Goal: Task Accomplishment & Management: Complete application form

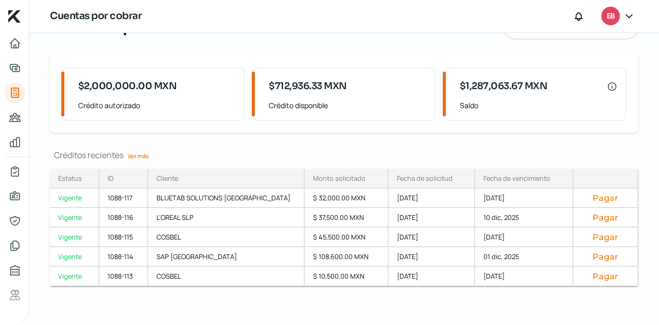
scroll to position [57, 0]
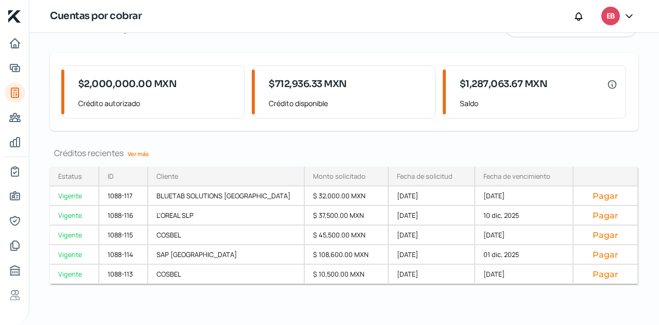
click at [142, 160] on link "Ver más" at bounding box center [138, 154] width 29 height 16
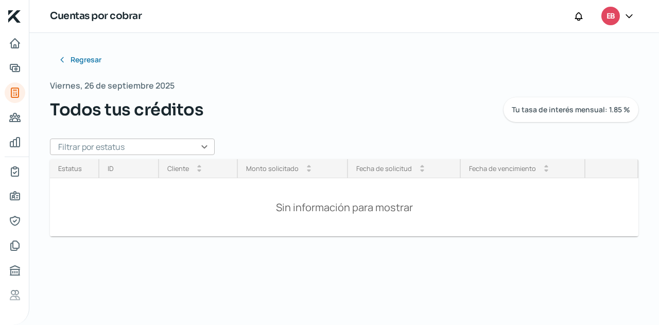
click at [193, 144] on input "text" at bounding box center [132, 147] width 165 height 16
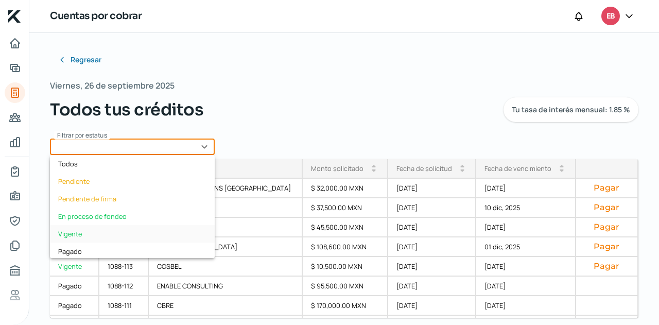
click at [105, 233] on div "Vigente" at bounding box center [132, 234] width 165 height 18
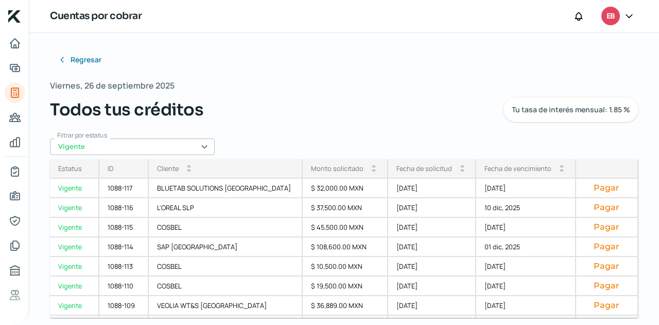
click at [499, 167] on div "Fecha de vencimiento" at bounding box center [518, 168] width 67 height 9
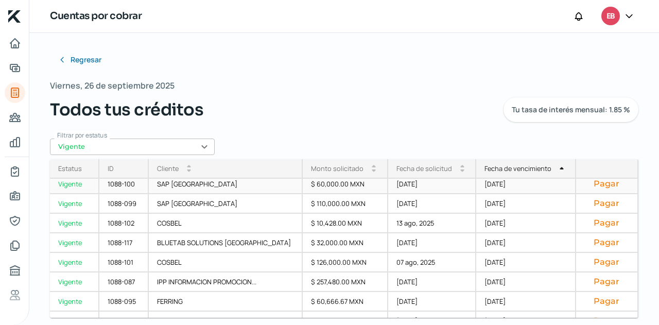
scroll to position [174, 0]
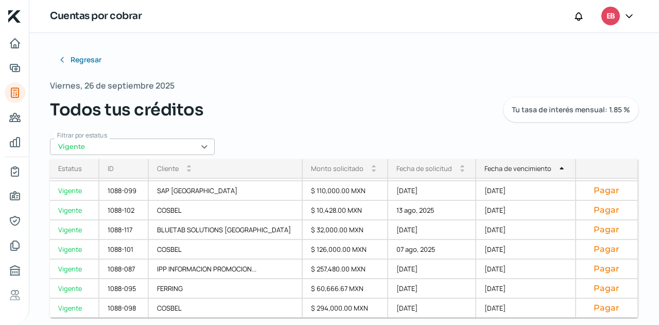
click at [192, 150] on input "Vigente" at bounding box center [132, 147] width 165 height 16
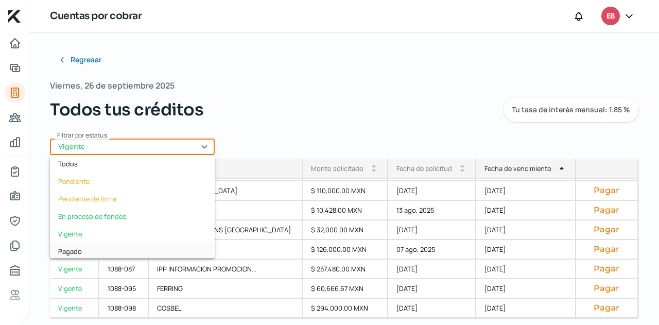
click at [99, 247] on div "Pagado" at bounding box center [132, 252] width 165 height 18
type input "Pagado"
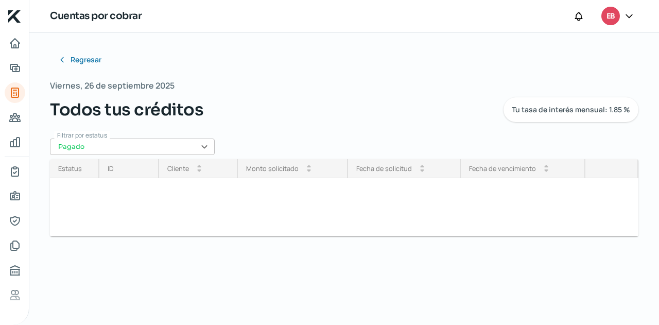
scroll to position [0, 0]
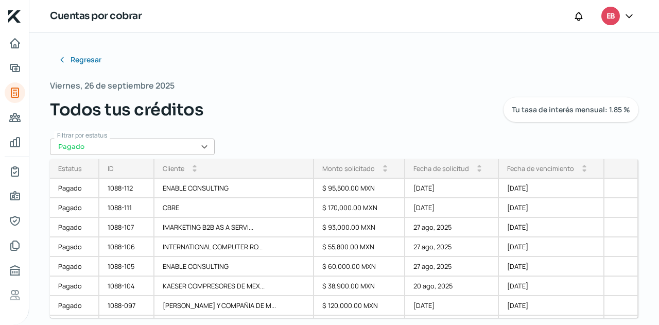
click at [532, 171] on div "Fecha de vencimiento" at bounding box center [540, 168] width 67 height 9
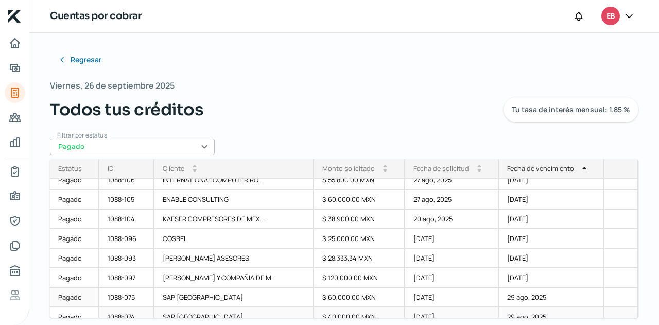
scroll to position [103, 0]
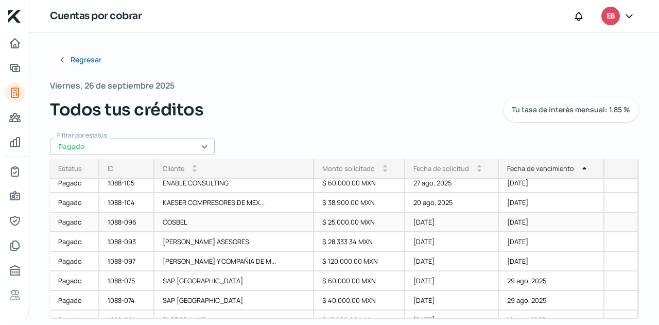
click at [347, 228] on div "$ 25,000.00 MXN" at bounding box center [359, 223] width 91 height 20
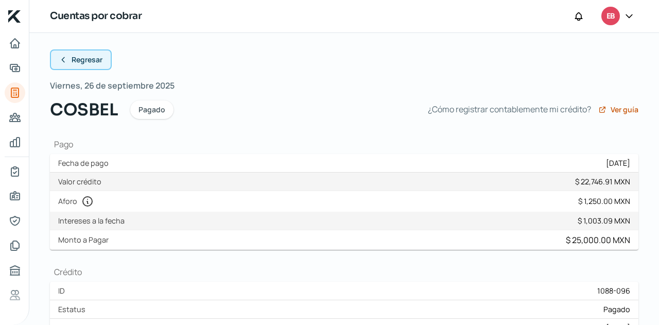
click at [86, 58] on span "Regresar" at bounding box center [87, 59] width 31 height 7
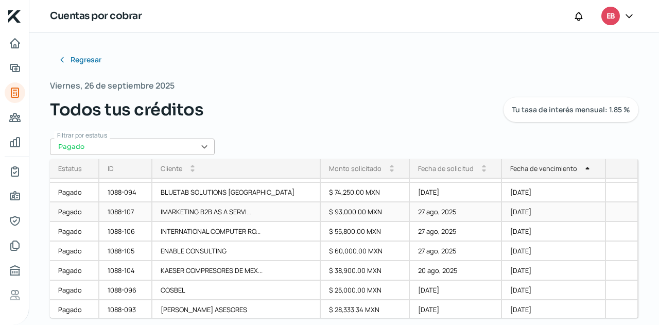
scroll to position [52, 0]
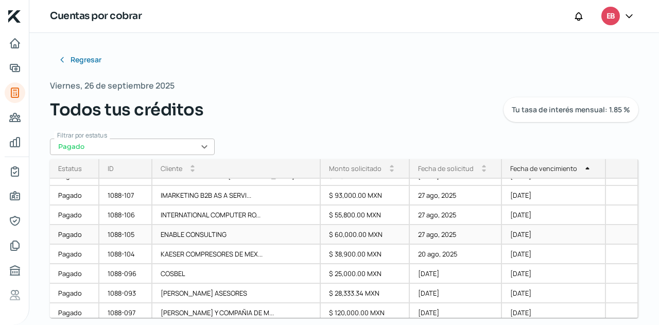
click at [223, 237] on div "ENABLE CONSULTING" at bounding box center [236, 235] width 168 height 20
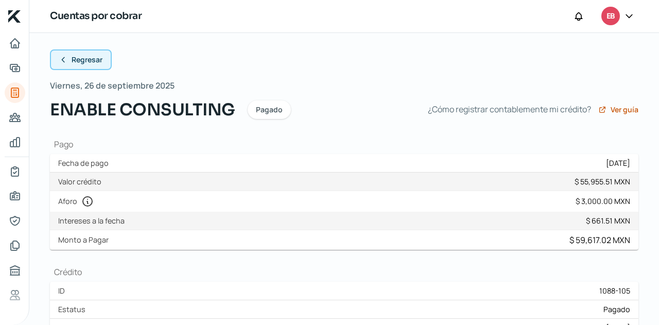
click at [87, 64] on button "Regresar" at bounding box center [81, 59] width 62 height 21
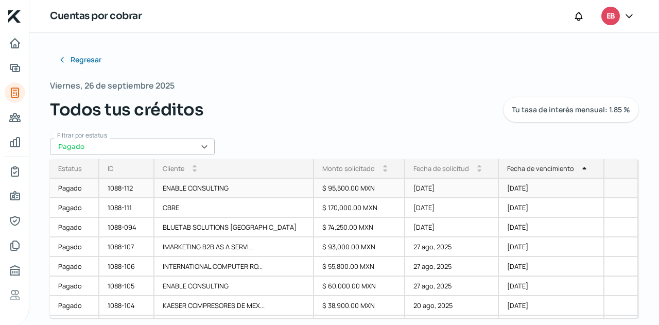
click at [226, 188] on div "ENABLE CONSULTING" at bounding box center [235, 189] width 160 height 20
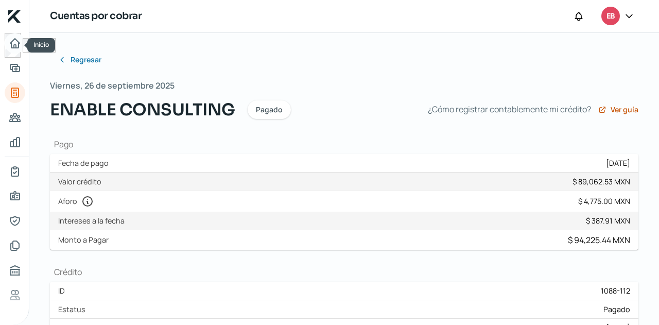
click at [9, 39] on icon "Inicio" at bounding box center [15, 43] width 12 height 12
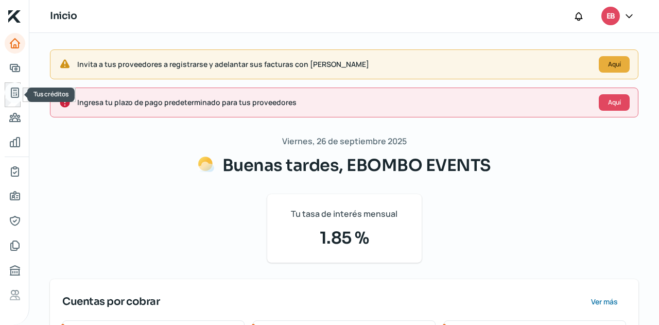
click at [11, 91] on icon "Tus créditos" at bounding box center [14, 92] width 7 height 9
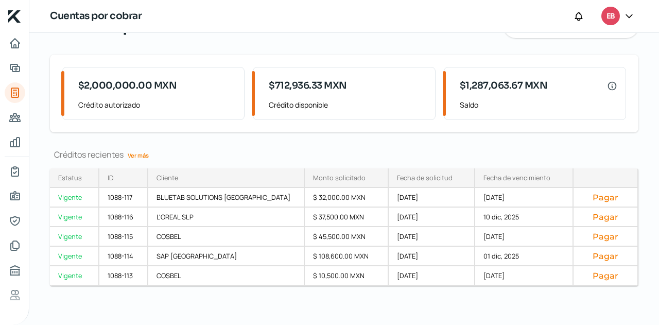
scroll to position [57, 0]
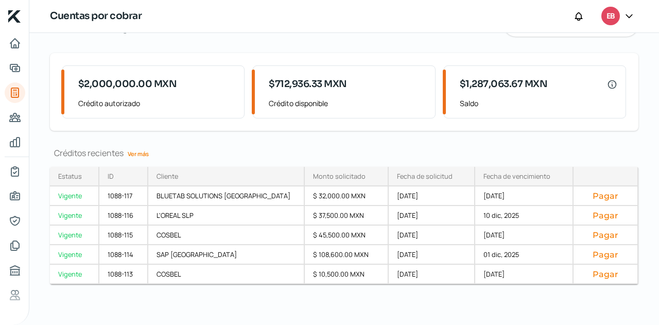
click at [143, 151] on link "Ver más" at bounding box center [138, 154] width 29 height 16
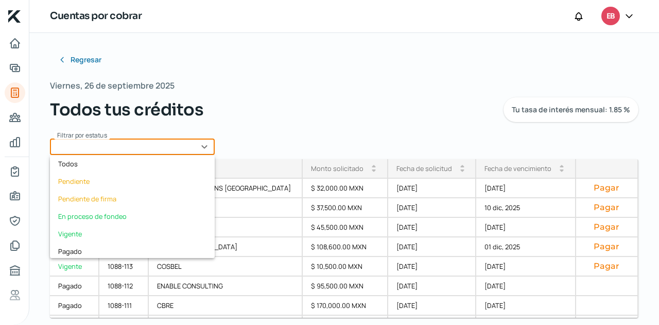
click at [162, 149] on input "text" at bounding box center [132, 147] width 165 height 16
click at [101, 227] on div "Vigente" at bounding box center [132, 234] width 165 height 18
type input "Vigente"
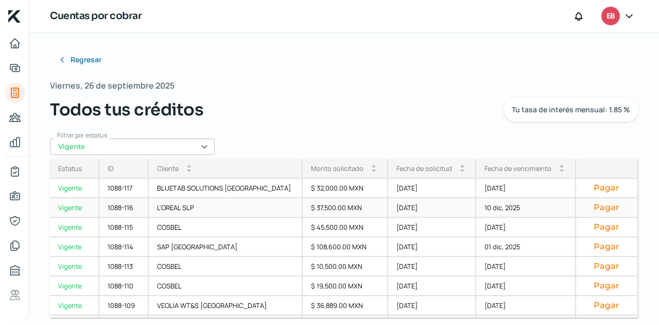
click at [390, 209] on div "[DATE]" at bounding box center [432, 208] width 89 height 20
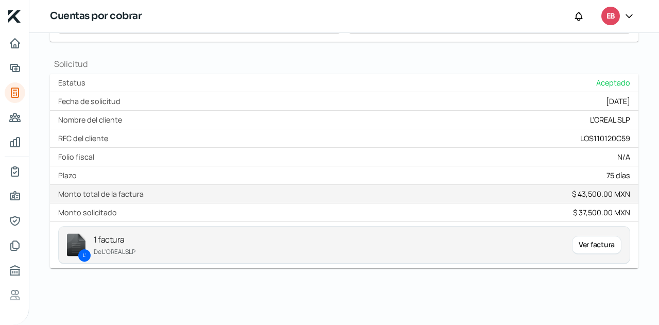
scroll to position [431, 0]
click at [592, 241] on div "Ver factura" at bounding box center [596, 244] width 49 height 19
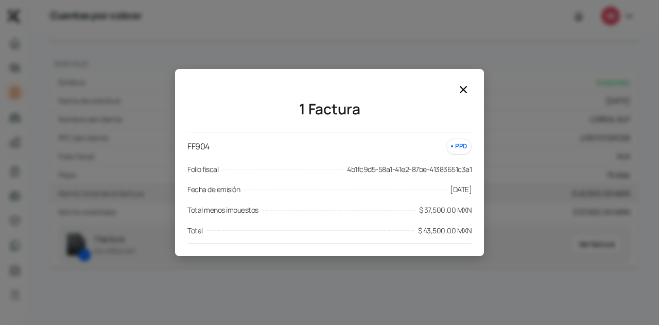
click at [461, 96] on icon at bounding box center [463, 89] width 12 height 12
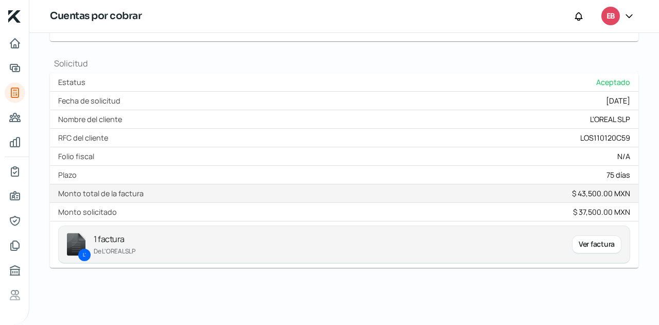
click at [583, 244] on div "Ver factura" at bounding box center [596, 244] width 49 height 19
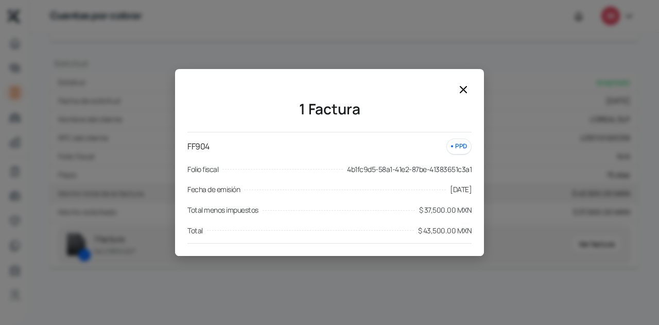
click at [464, 99] on div "1 Factura FF904 PPD Folio fiscal 4b1fc9d5-58a1-41e2-87be-41383651c3a1 Fecha de …" at bounding box center [329, 168] width 309 height 175
click at [465, 94] on icon at bounding box center [463, 89] width 12 height 12
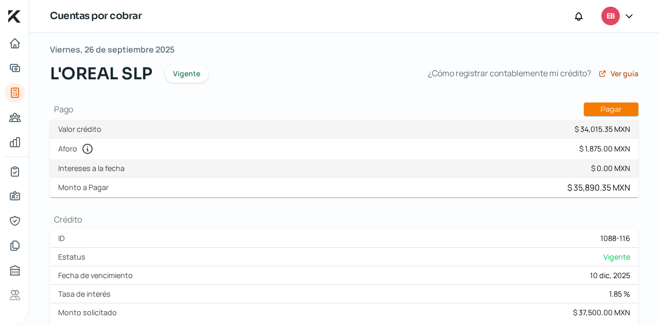
scroll to position [0, 0]
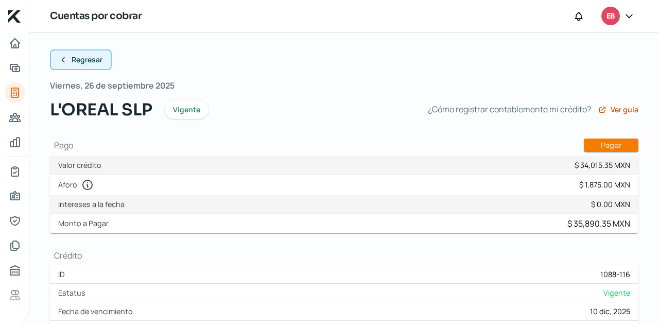
click at [78, 63] on span "Regresar" at bounding box center [87, 59] width 31 height 7
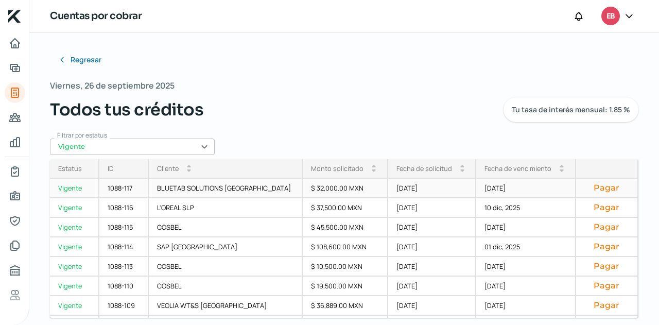
click at [273, 192] on div "BLUETAB SOLUTIONS [GEOGRAPHIC_DATA]" at bounding box center [226, 189] width 155 height 20
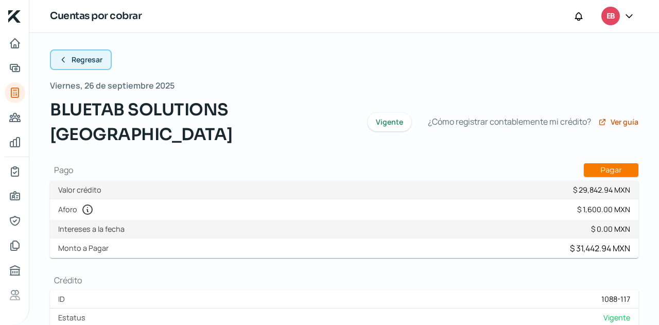
click at [84, 62] on span "Regresar" at bounding box center [87, 59] width 31 height 7
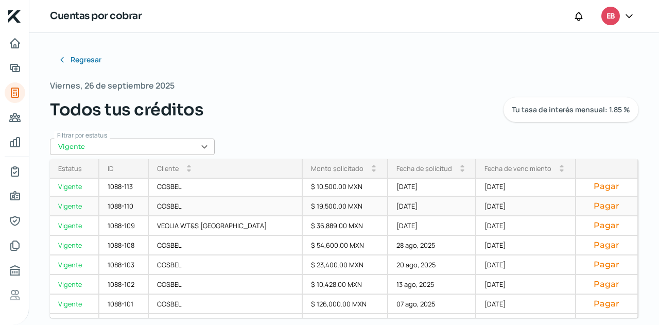
scroll to position [103, 0]
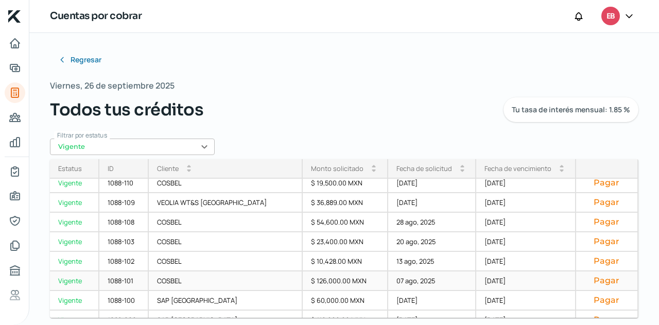
click at [350, 282] on div "$ 126,000.00 MXN" at bounding box center [346, 281] width 86 height 20
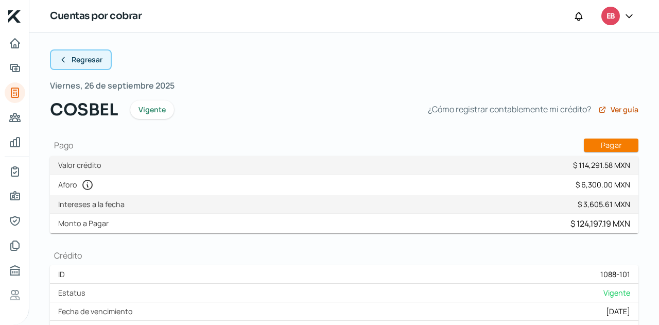
click at [79, 62] on span "Regresar" at bounding box center [87, 59] width 31 height 7
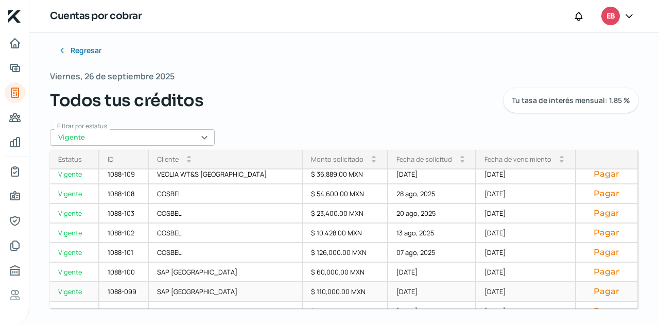
scroll to position [71, 0]
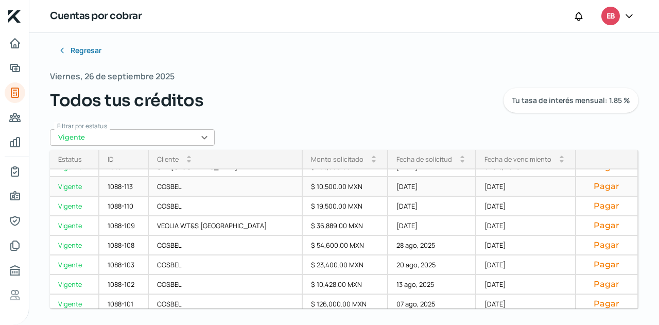
click at [420, 192] on div "[DATE]" at bounding box center [432, 187] width 89 height 20
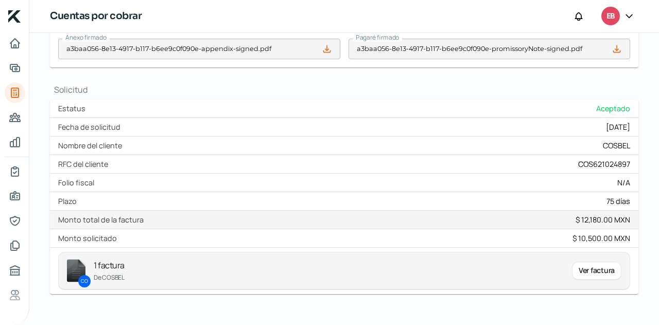
scroll to position [431, 0]
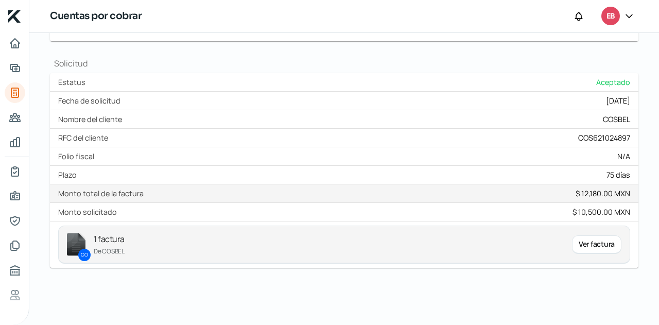
click at [613, 244] on div "Ver factura" at bounding box center [596, 244] width 49 height 19
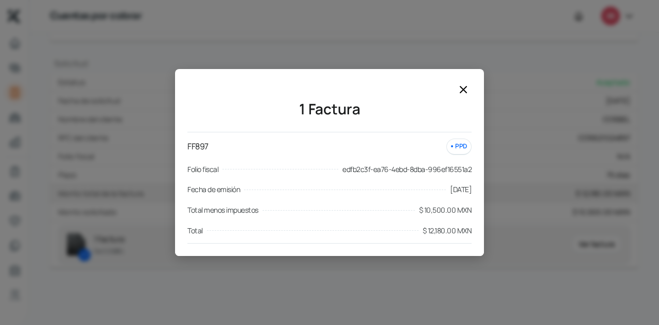
click at [459, 92] on icon at bounding box center [463, 89] width 12 height 12
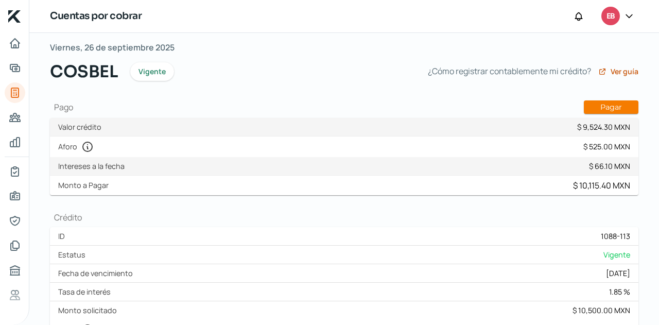
scroll to position [0, 0]
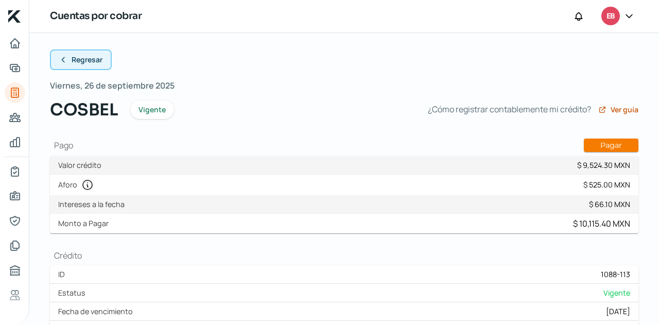
click at [75, 59] on span "Regresar" at bounding box center [87, 59] width 31 height 7
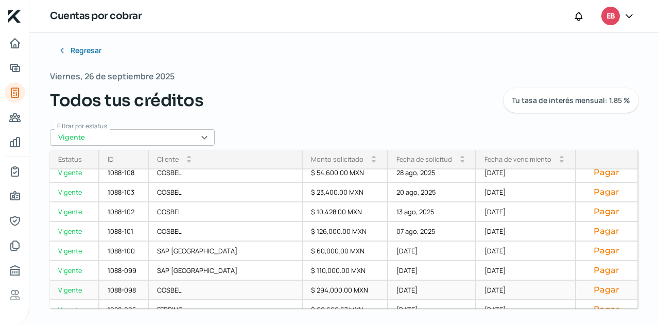
scroll to position [122, 0]
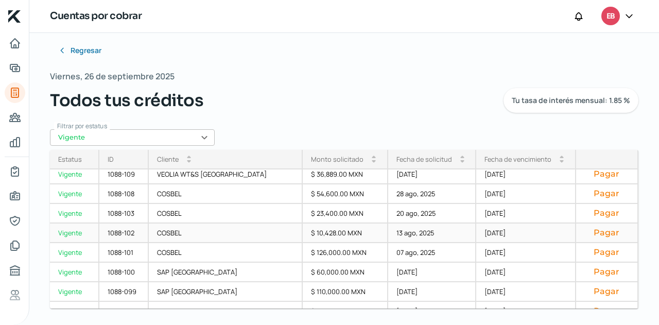
click at [404, 231] on div "13 ago, 2025" at bounding box center [432, 234] width 89 height 20
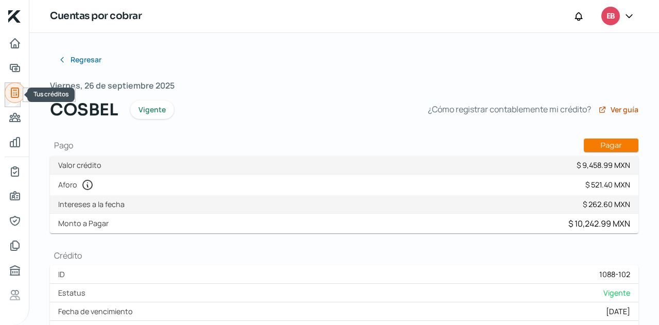
click at [11, 92] on icon "Tus créditos" at bounding box center [14, 92] width 7 height 9
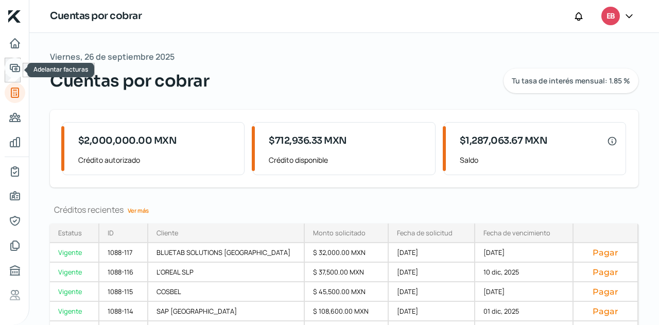
click at [19, 73] on icon "Adelantar facturas" at bounding box center [15, 68] width 12 height 12
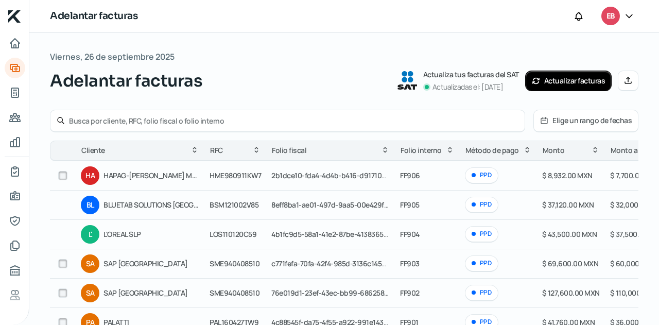
click at [633, 79] on button "Manual" at bounding box center [628, 81] width 21 height 21
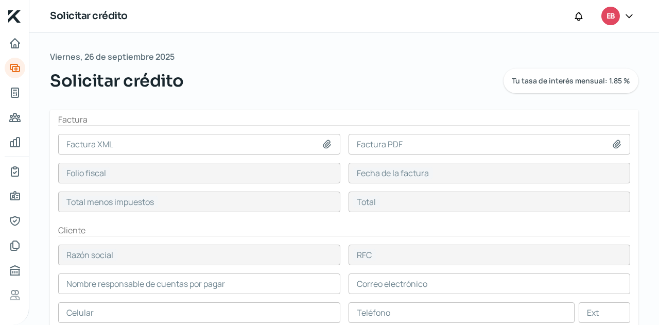
click at [333, 144] on div at bounding box center [329, 144] width 14 height 10
click at [327, 141] on icon at bounding box center [327, 144] width 7 height 8
type input "C:\fakepath\F907- CBRE.xml"
type input "F907- CBRE.xml"
type input "0F88E29B-CB2D-40BC-96F5-45093987A143"
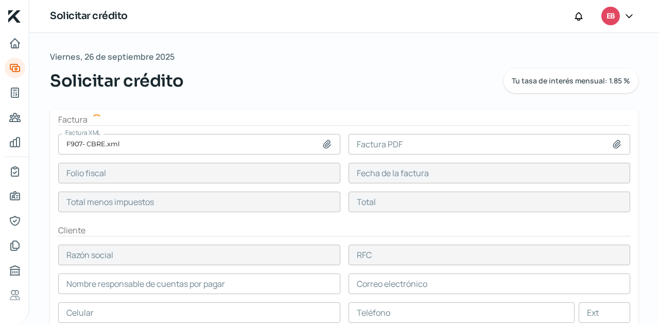
type input "[DATE]"
type input "170000"
type input "197200"
type input "CBRE"
type input "CRE001002UJ2"
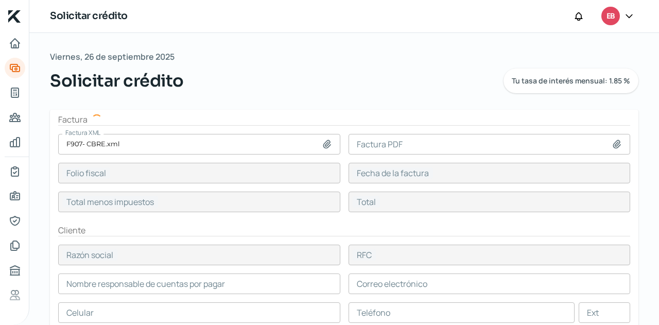
type input "170000"
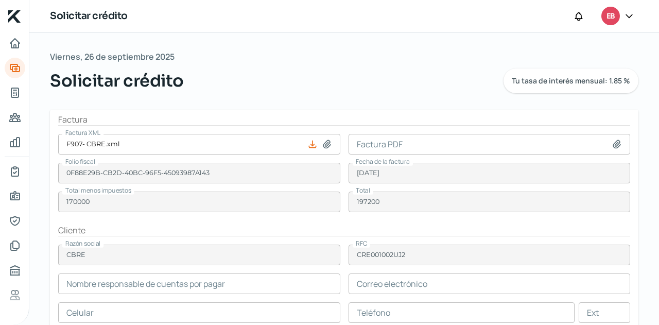
type input "[PERSON_NAME]"
type input "[PERSON_NAME][EMAIL_ADDRESS][PERSON_NAME][DOMAIN_NAME]"
type input "34 - 6189 - 6392"
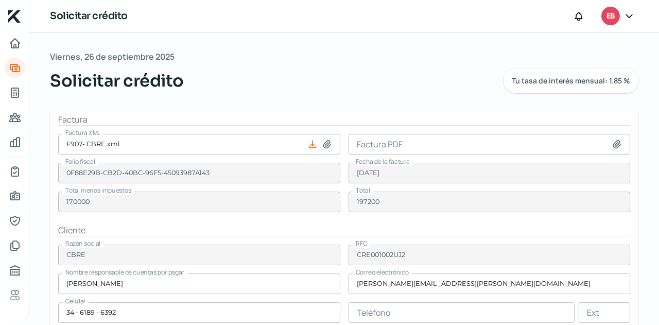
click at [614, 147] on icon at bounding box center [617, 144] width 7 height 8
type input "C:\fakepath\F907- CBRE.pdf"
type input "F907- CBRE.pdf"
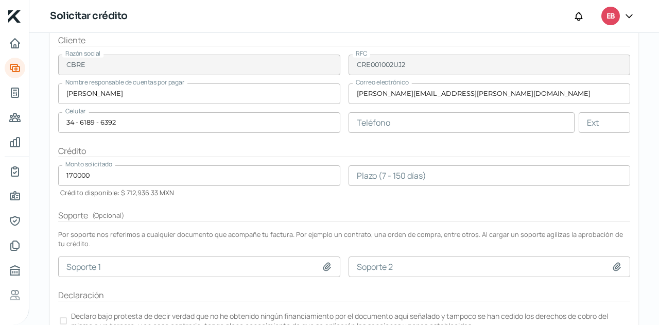
scroll to position [206, 0]
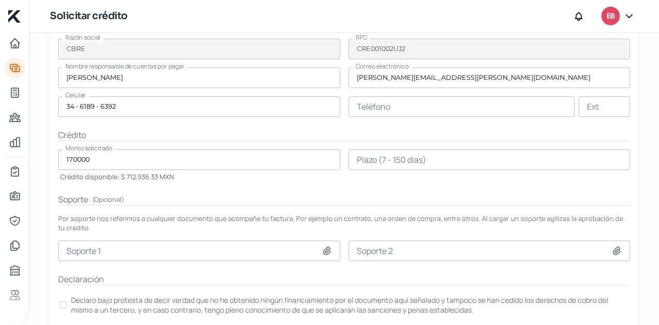
click at [369, 158] on input "number" at bounding box center [490, 159] width 282 height 21
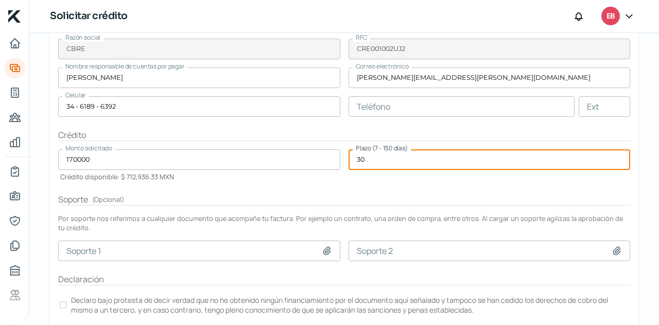
type input "30"
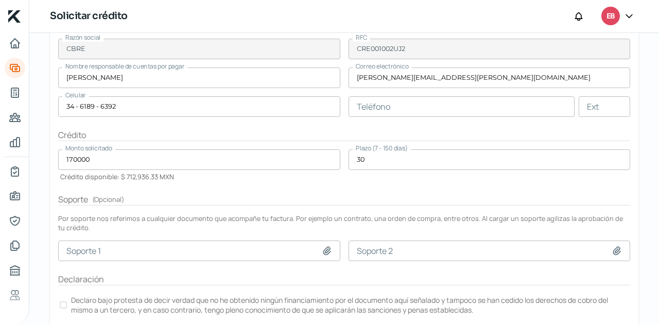
click at [410, 189] on form "Factura Factura XML F907- CBRE.xml Factura PDF F907- CBRE.pdf Folio fiscal 0F88…" at bounding box center [344, 121] width 589 height 434
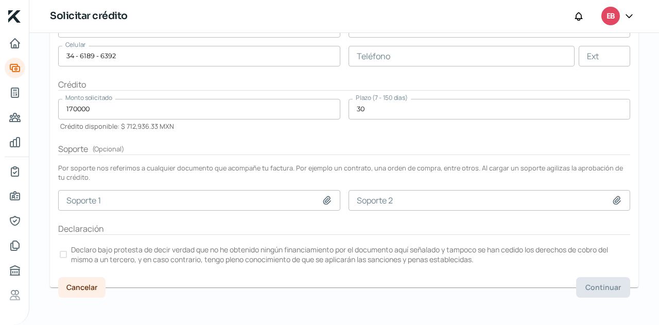
scroll to position [257, 0]
click at [60, 251] on div at bounding box center [63, 253] width 7 height 7
click at [587, 278] on button "Continuar" at bounding box center [603, 287] width 54 height 21
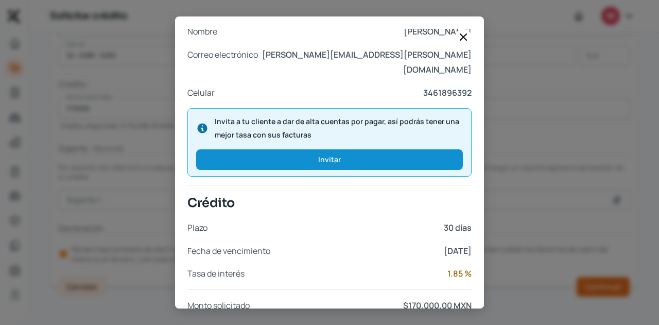
scroll to position [439, 0]
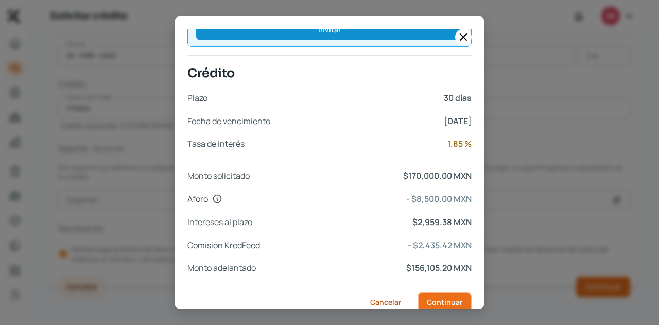
click at [451, 299] on span "Continuar" at bounding box center [445, 302] width 36 height 7
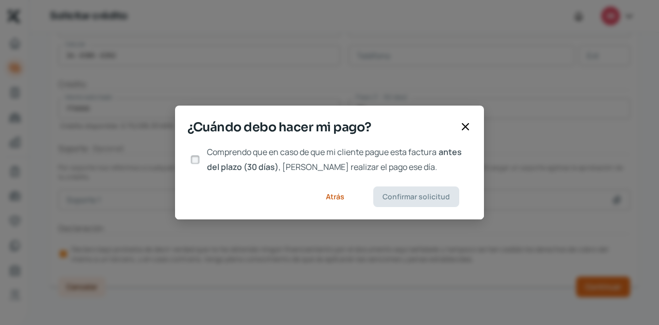
click at [199, 161] on input "Comprendo que en caso de que mi cliente pague esta factura antes del plazo (30 …" at bounding box center [195, 159] width 9 height 9
checkbox input "true"
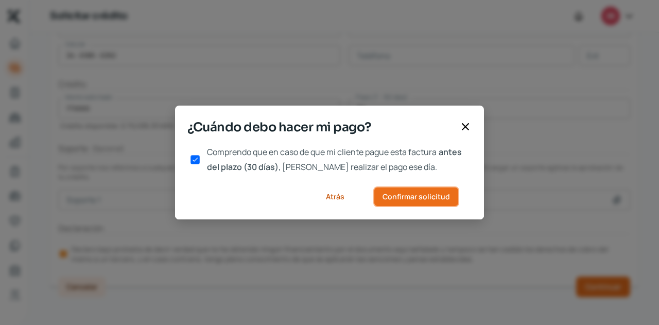
click at [405, 206] on button "Confirmar solicitud" at bounding box center [416, 196] width 86 height 21
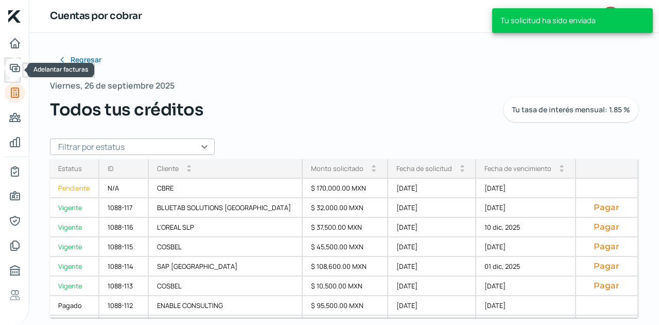
click at [10, 75] on link "Adelantar facturas" at bounding box center [15, 68] width 21 height 21
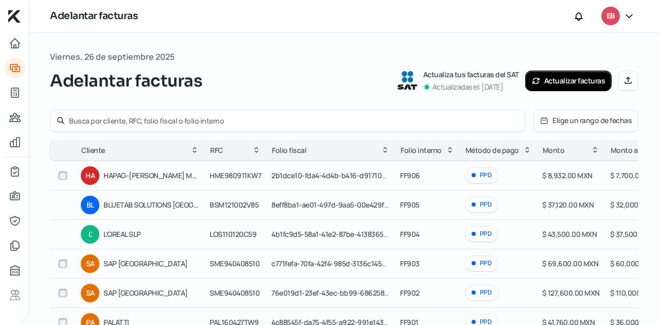
click at [564, 81] on button "Actualizar facturas" at bounding box center [568, 81] width 87 height 21
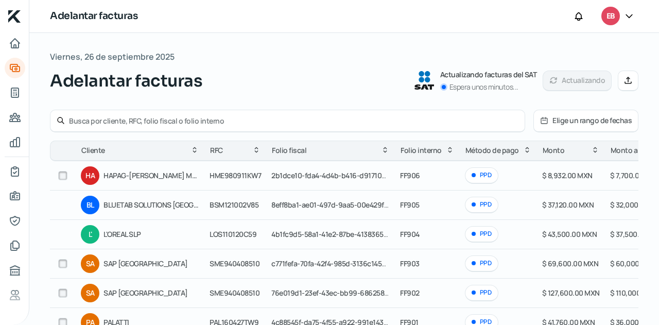
click at [622, 86] on button "Manual" at bounding box center [628, 81] width 21 height 21
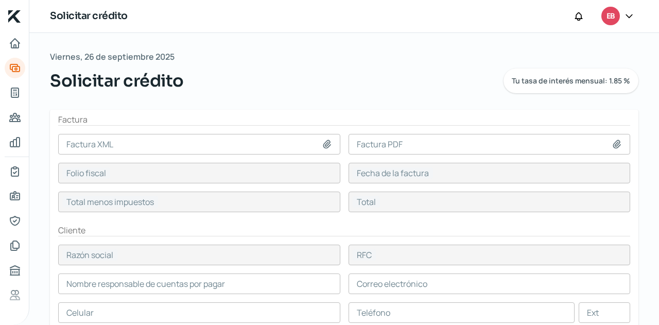
click at [325, 141] on icon at bounding box center [327, 144] width 10 height 10
type input "C:\fakepath\F909- CBRE.xml"
type input "F909- CBRE.xml"
type input "041DFFB9-8705-4623-A842-2EC93C11ADF1"
type input "[DATE]"
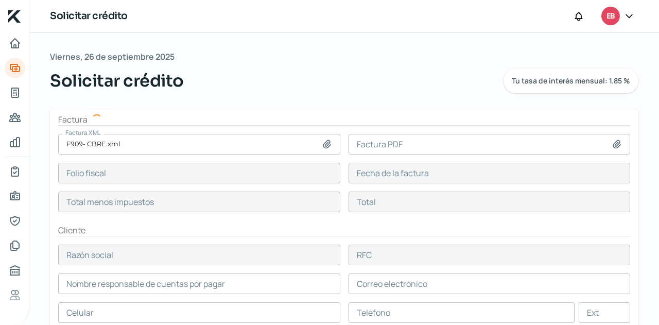
type input "170000"
type input "197200"
type input "CBRE"
type input "CRE001002UJ2"
type input "170000"
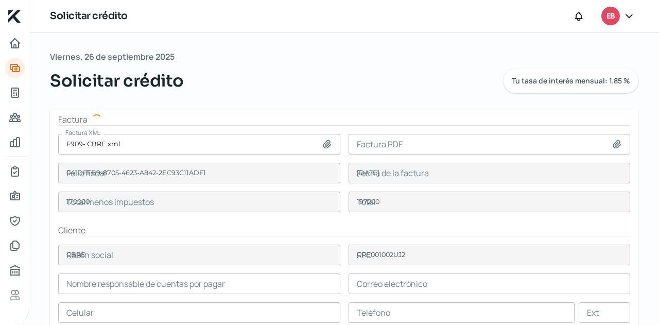
type input "[PERSON_NAME]"
type input "[PERSON_NAME][EMAIL_ADDRESS][PERSON_NAME][DOMAIN_NAME]"
type input "34 - 6189 - 6392"
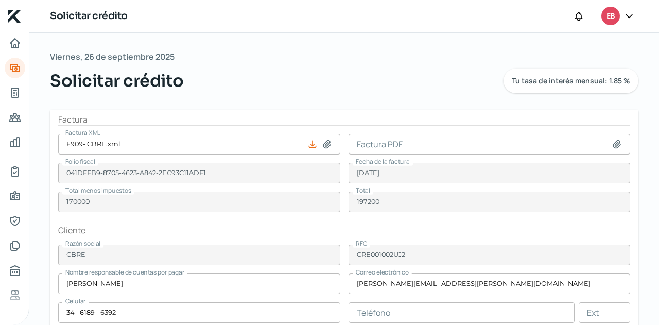
click at [614, 142] on icon at bounding box center [617, 144] width 7 height 8
type input "C:\fakepath\F909- CBRE.pdf"
type input "F909- CBRE.pdf"
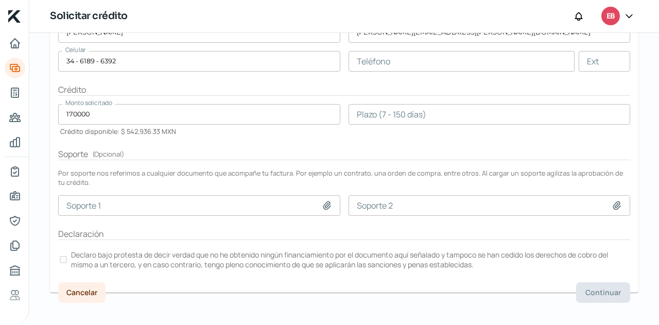
scroll to position [257, 0]
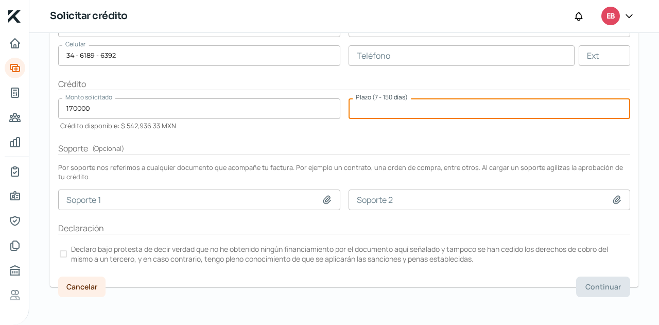
click at [382, 115] on input "number" at bounding box center [490, 108] width 282 height 21
type input "60"
click at [67, 250] on label "Declaro bajo protesta de decir verdad que no he obtenido ningún financiamiento …" at bounding box center [344, 254] width 572 height 23
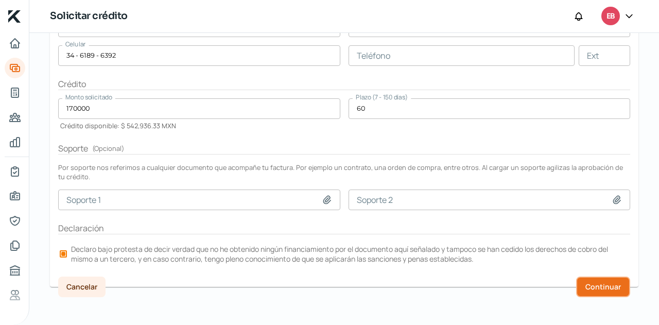
click at [594, 277] on button "Continuar" at bounding box center [603, 287] width 54 height 21
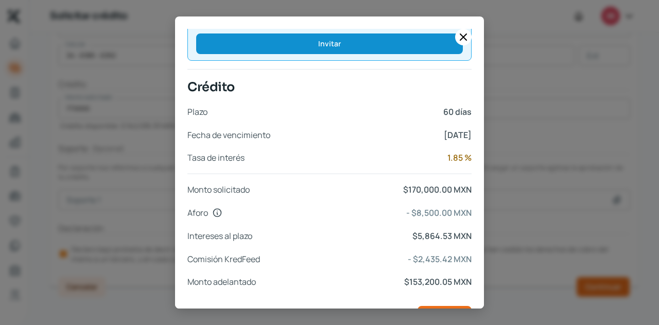
scroll to position [439, 0]
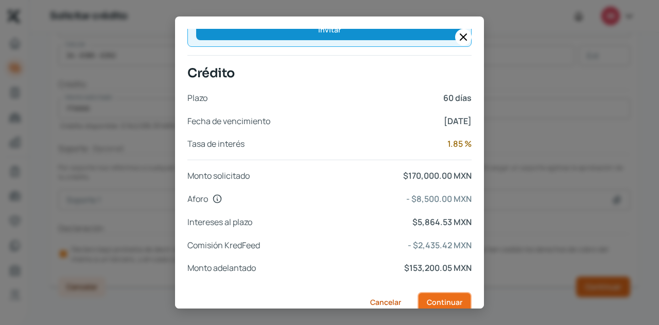
click at [452, 299] on span "Continuar" at bounding box center [445, 302] width 36 height 7
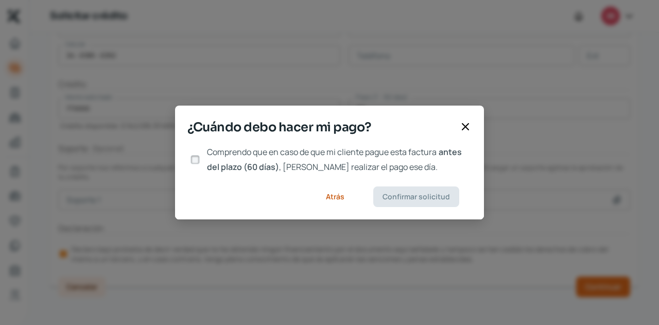
scroll to position [0, 0]
click at [200, 156] on div at bounding box center [195, 159] width 15 height 15
click at [200, 159] on div at bounding box center [195, 159] width 15 height 15
click at [195, 162] on input "Comprendo que en caso de que mi cliente pague esta factura antes del plazo (60 …" at bounding box center [195, 159] width 9 height 9
checkbox input "true"
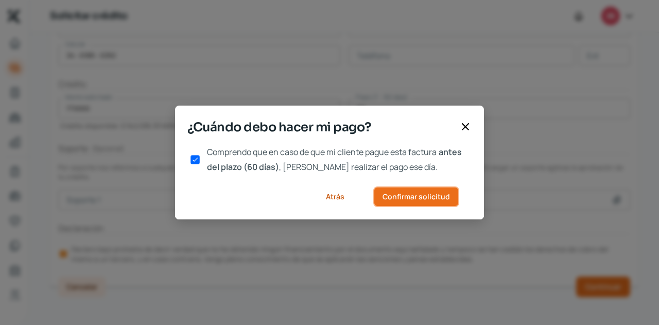
click at [418, 193] on span "Confirmar solicitud" at bounding box center [416, 196] width 67 height 7
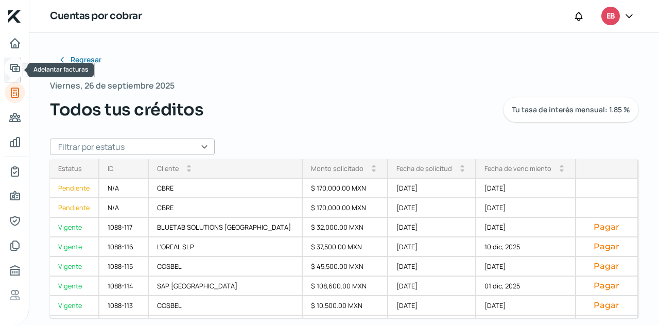
click at [24, 66] on link "Adelantar facturas" at bounding box center [15, 68] width 21 height 21
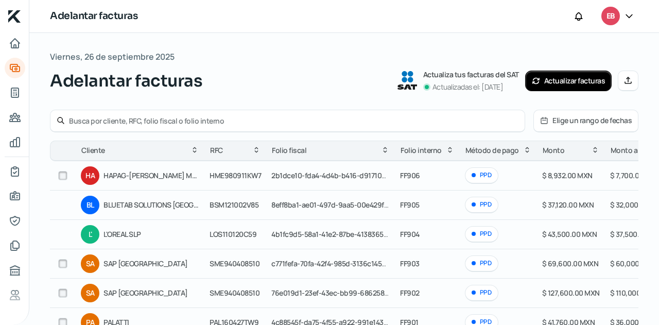
click at [624, 82] on icon at bounding box center [628, 80] width 8 height 8
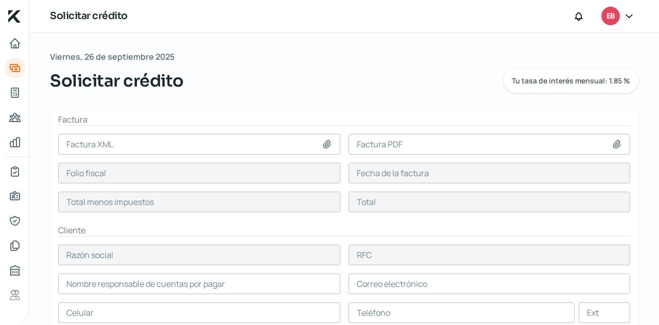
click at [325, 147] on icon at bounding box center [327, 144] width 7 height 8
type input "C:\fakepath\F908- BANCO PLATA S.A., INSTITUCION DE BANCA MULTIPLE.xml"
type input "F908- BANCO PLATA S.A., INSTITUCION DE BANCA MULTIPLE.xml"
click at [612, 143] on icon at bounding box center [617, 144] width 10 height 10
type input "304ABEEC-CBCF-40DF-9C08-6A9EF160E9C1"
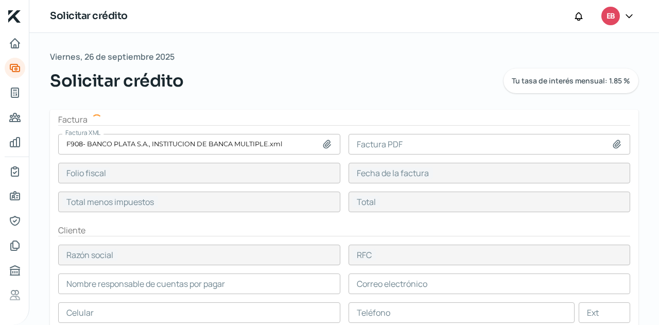
type input "[DATE]"
type input "170000"
type input "197200"
type input "BANCO PLATA S.A., INSTITUCION DE BANCA MULTIPLE"
type input "TDI210526AV5"
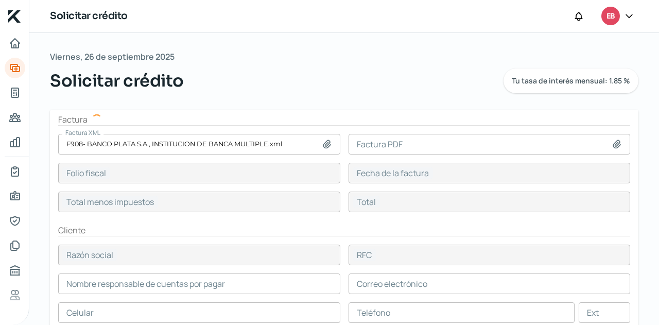
type input "170000"
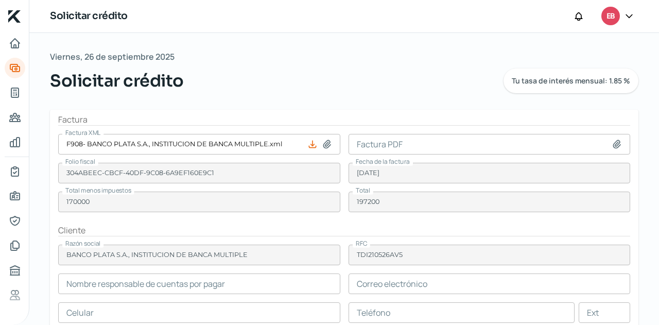
type input "C:\fakepath\F908- BANCO PLATA S.A., INSTITUCION DE BANCA MULTIPLE.pdf"
type input "F908- BANCO PLATA S.A., INSTITUCION DE BANCA MULTIPLE.pdf"
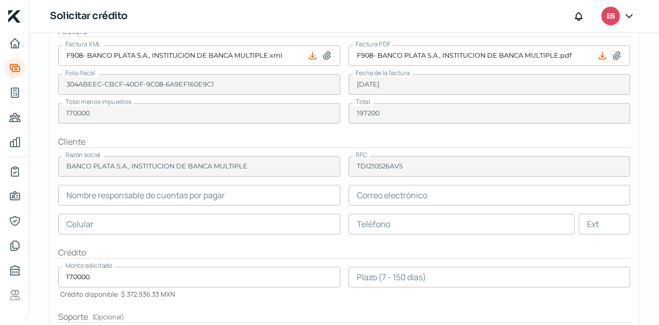
scroll to position [52, 0]
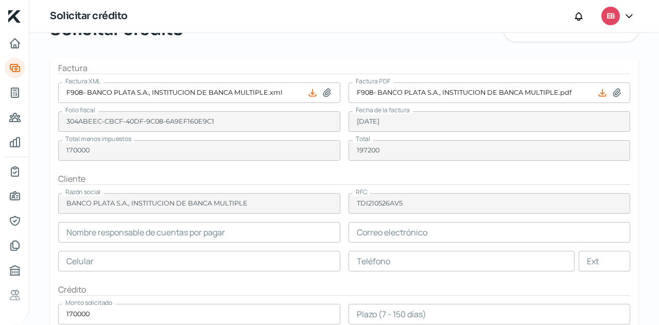
click at [101, 231] on input "text" at bounding box center [199, 232] width 282 height 21
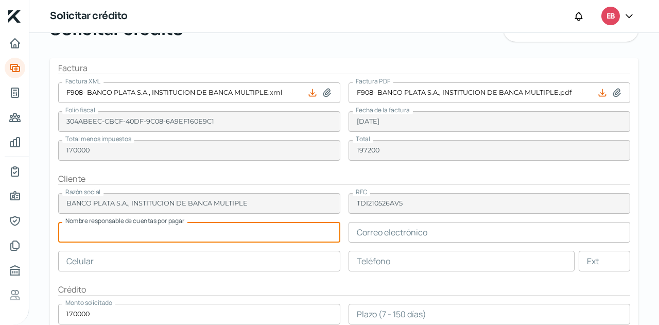
paste input "[PERSON_NAME]"
type input "[PERSON_NAME]"
click at [380, 234] on input "text" at bounding box center [490, 232] width 282 height 21
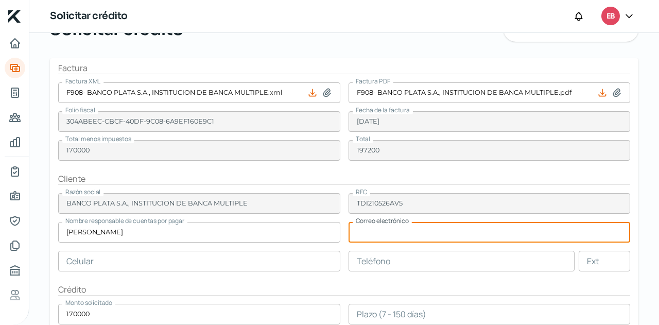
paste input "[EMAIL_ADDRESS][DOMAIN_NAME]"
type input "[EMAIL_ADDRESS][DOMAIN_NAME]"
click at [275, 259] on input "text" at bounding box center [199, 261] width 282 height 21
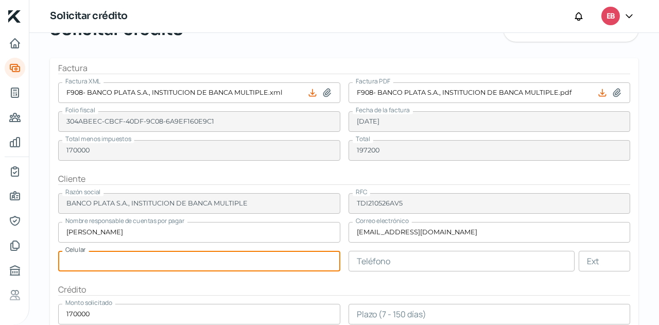
paste input "52 - 1553 - 6435"
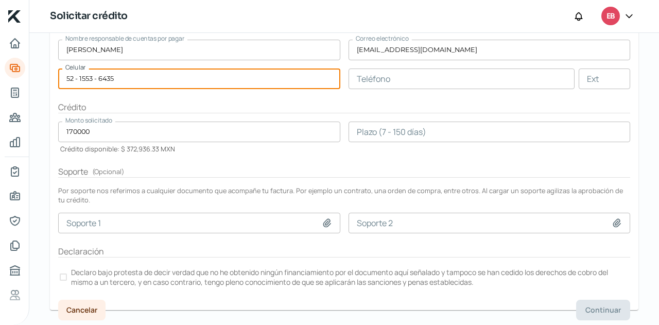
scroll to position [257, 0]
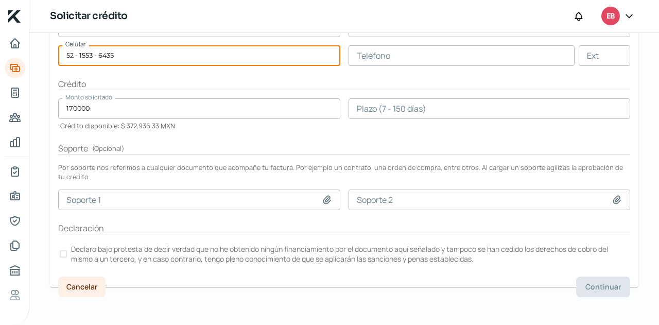
type input "52 - 1553 - 6435"
click at [370, 119] on form "Factura Factura XML F908- BANCO PLATA S.A., INSTITUCION DE BANCA MULTIPLE.xml F…" at bounding box center [344, 70] width 589 height 434
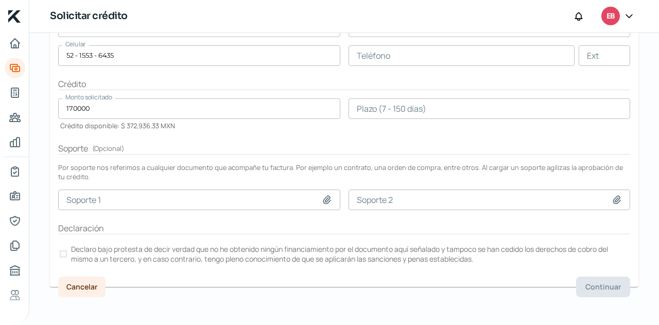
drag, startPoint x: 372, startPoint y: 112, endPoint x: 402, endPoint y: 146, distance: 44.9
click at [372, 111] on input "number" at bounding box center [490, 108] width 282 height 21
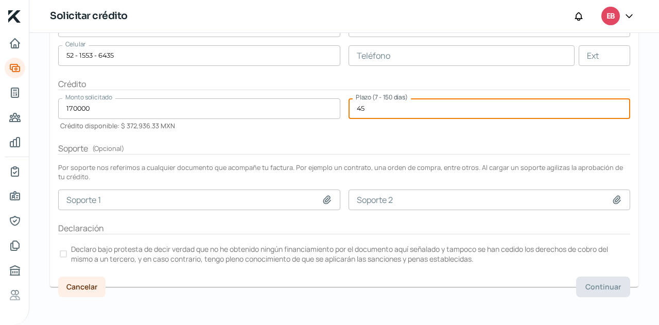
type input "45"
click at [65, 250] on div at bounding box center [63, 253] width 7 height 7
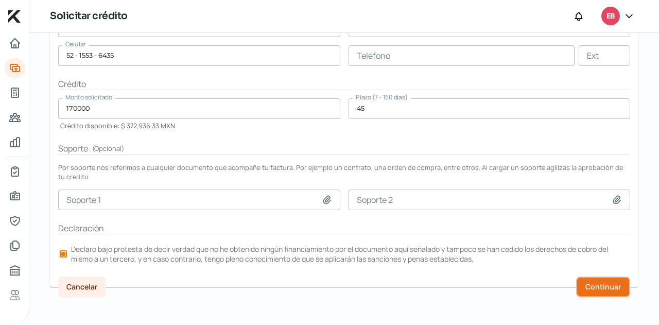
click at [592, 283] on span "Continuar" at bounding box center [604, 286] width 36 height 7
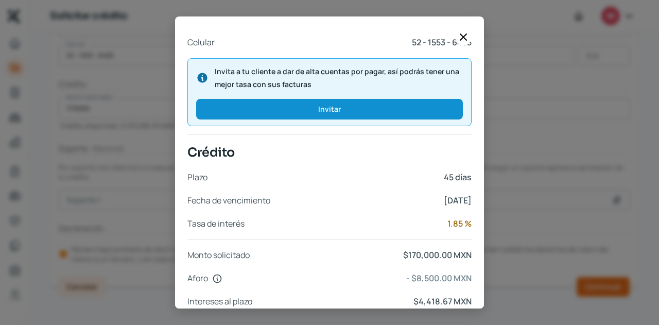
scroll to position [439, 0]
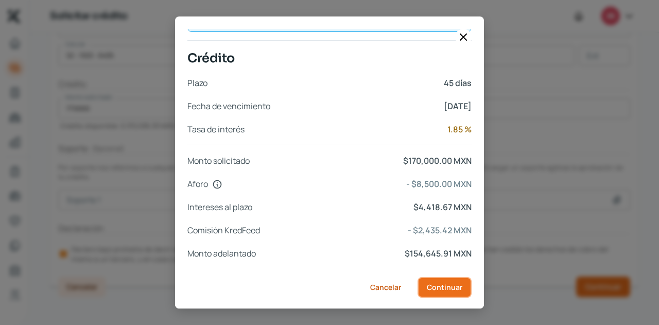
click at [441, 284] on span "Continuar" at bounding box center [445, 287] width 36 height 7
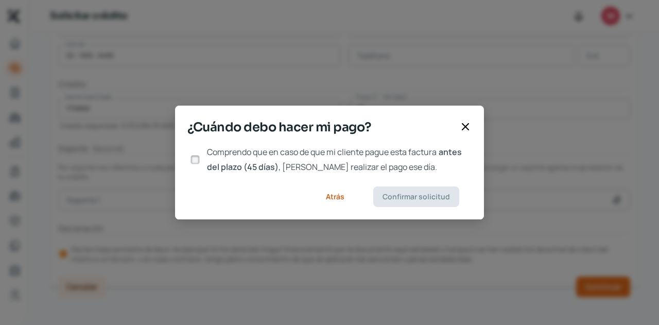
scroll to position [0, 0]
click at [191, 156] on input "Comprendo que en caso de que mi cliente pague esta factura antes del plazo (45 …" at bounding box center [195, 159] width 9 height 9
checkbox input "true"
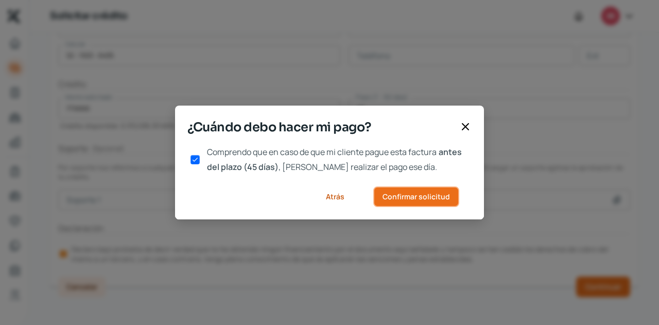
click at [393, 193] on span "Confirmar solicitud" at bounding box center [416, 196] width 67 height 7
